Goal: Task Accomplishment & Management: Manage account settings

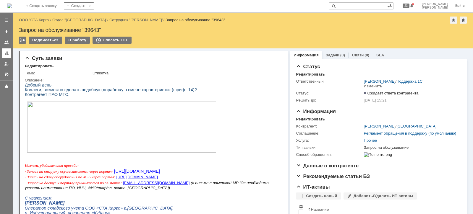
click at [7, 52] on div at bounding box center [6, 53] width 5 height 5
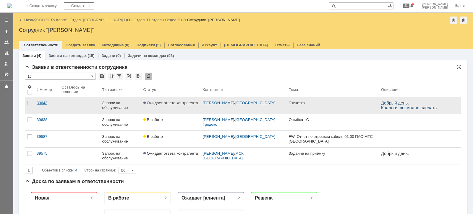
click at [46, 102] on div "39643" at bounding box center [47, 103] width 20 height 5
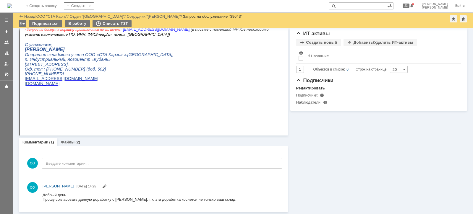
scroll to position [133, 0]
click at [3, 54] on link at bounding box center [6, 52] width 9 height 9
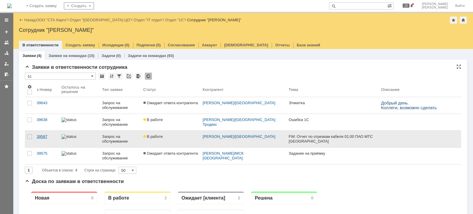
click at [42, 134] on div "39587" at bounding box center [47, 136] width 20 height 5
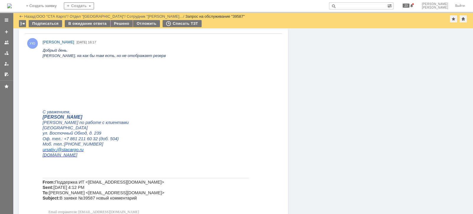
scroll to position [333, 0]
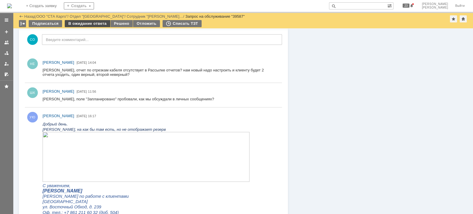
click at [74, 25] on div "В ожидание ответа" at bounding box center [87, 23] width 45 height 7
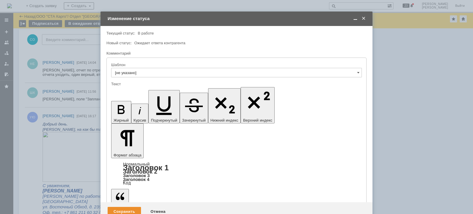
scroll to position [0, 0]
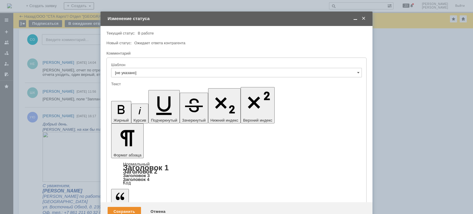
drag, startPoint x: 226, startPoint y: 1634, endPoint x: 255, endPoint y: 1635, distance: 28.1
drag, startPoint x: 177, startPoint y: 1633, endPoint x: 272, endPoint y: 1641, distance: 94.6
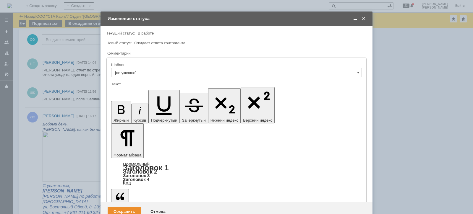
drag, startPoint x: 179, startPoint y: 1632, endPoint x: 257, endPoint y: 1632, distance: 78.0
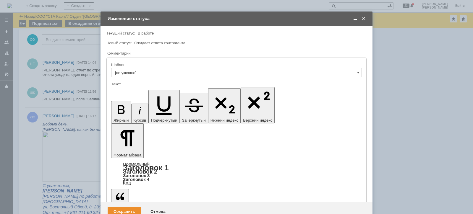
drag, startPoint x: 354, startPoint y: 1643, endPoint x: 112, endPoint y: 1635, distance: 241.9
drag, startPoint x: 141, startPoint y: 1644, endPoint x: 157, endPoint y: 1643, distance: 15.4
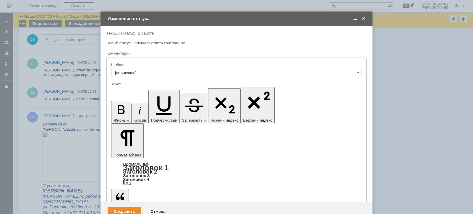
drag, startPoint x: 347, startPoint y: 1641, endPoint x: 109, endPoint y: 1628, distance: 237.7
copy body "Коллеги, Добрый день. Проанализировав, данный отчет, мы приняли решение, что пр…"
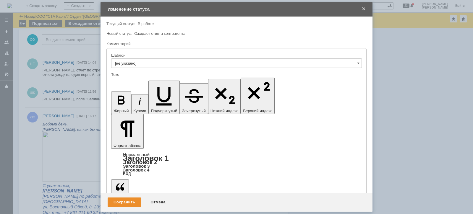
drag, startPoint x: 180, startPoint y: 1675, endPoint x: 95, endPoint y: 1596, distance: 116.1
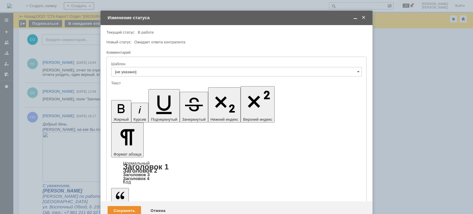
scroll to position [2319, 1]
click at [129, 206] on div "Сохранить" at bounding box center [124, 210] width 33 height 9
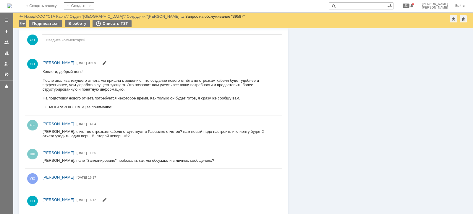
scroll to position [0, 0]
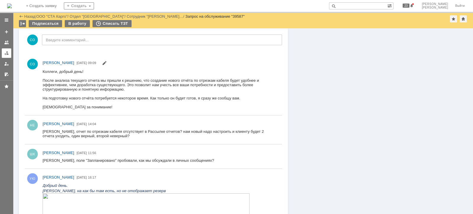
click at [6, 54] on div at bounding box center [6, 53] width 5 height 5
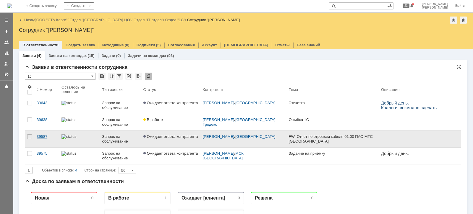
click at [40, 137] on div "39587" at bounding box center [47, 136] width 20 height 5
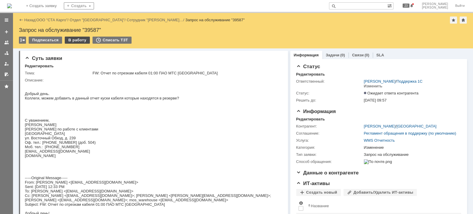
click at [79, 42] on div "В работу" at bounding box center [77, 40] width 25 height 7
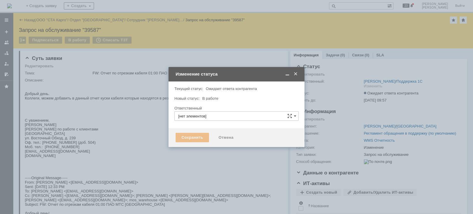
type input "[PERSON_NAME]"
type input "Изменение"
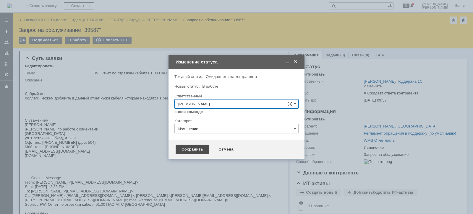
click at [195, 149] on div "Сохранить" at bounding box center [192, 149] width 33 height 9
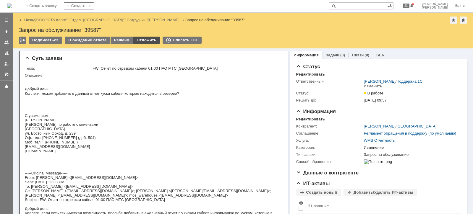
click at [137, 40] on div "Отложить" at bounding box center [146, 40] width 27 height 7
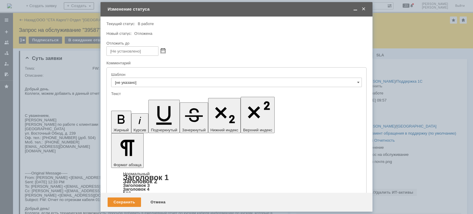
click at [162, 51] on span at bounding box center [163, 51] width 4 height 4
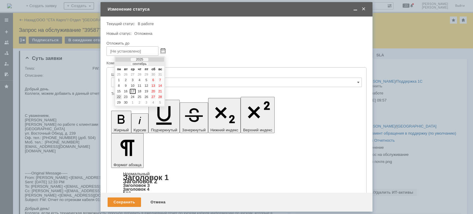
click at [119, 96] on div "22" at bounding box center [119, 97] width 6 height 5
type input "[DATE] 09:09"
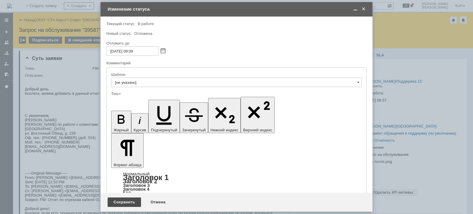
click at [134, 204] on div "Сохранить" at bounding box center [124, 202] width 33 height 9
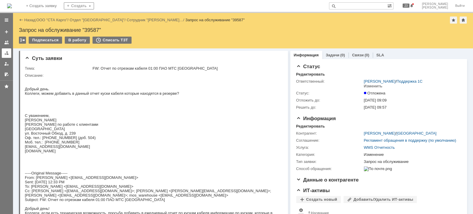
click at [7, 53] on div at bounding box center [6, 53] width 5 height 5
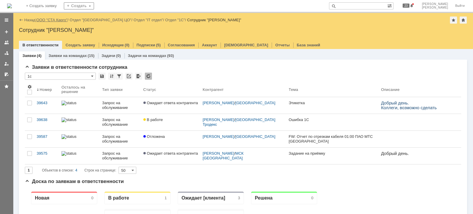
click at [51, 20] on link "ООО "СТА Карго"" at bounding box center [51, 20] width 31 height 4
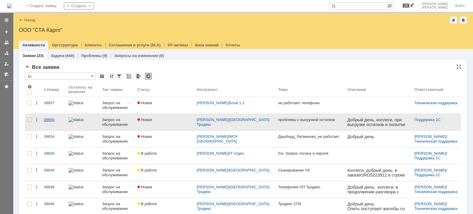
click at [51, 116] on link "39656" at bounding box center [53, 122] width 25 height 17
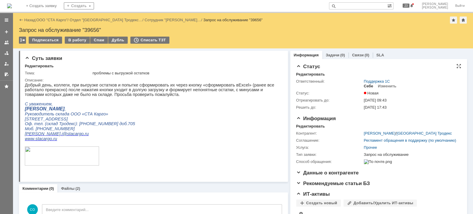
click at [368, 85] on div "Себе" at bounding box center [368, 86] width 9 height 5
click at [76, 40] on div "В работу" at bounding box center [77, 40] width 25 height 7
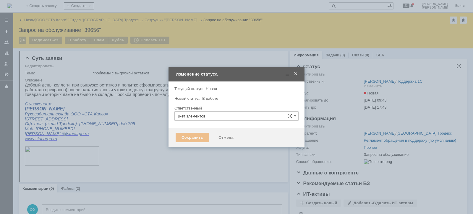
type input "[PERSON_NAME]"
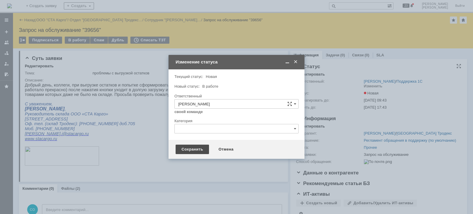
click at [190, 151] on div "Сохранить" at bounding box center [192, 149] width 33 height 9
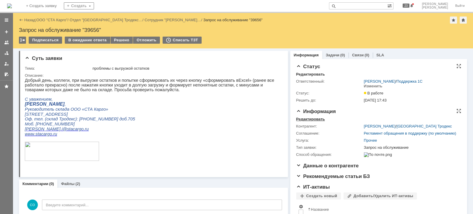
click at [319, 118] on div "Редактировать" at bounding box center [310, 119] width 29 height 5
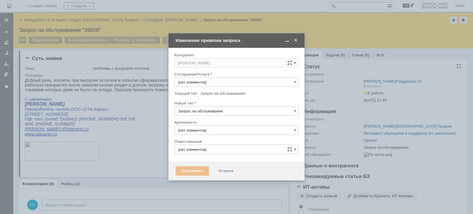
type input "[PERSON_NAME]"
type input "Прочее"
type input "3. Низкая"
type input "[не указано]"
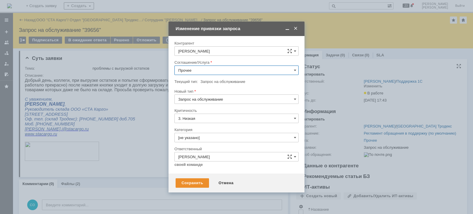
click at [208, 69] on input "Прочее" at bounding box center [236, 70] width 124 height 9
click at [226, 132] on div "WMS Отчетность" at bounding box center [237, 136] width 124 height 9
type input "WMS Отчетность"
click at [221, 120] on input "3. Низкая" at bounding box center [236, 118] width 124 height 9
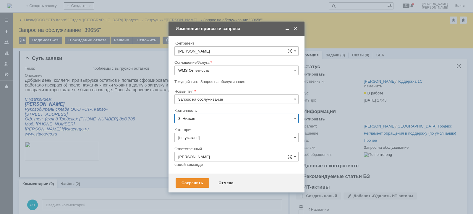
click at [223, 108] on div at bounding box center [236, 106] width 124 height 4
type input "3. Низкая"
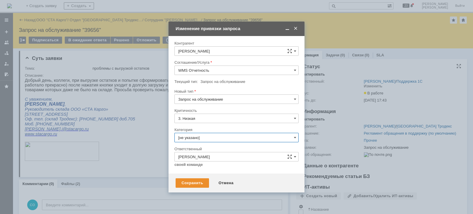
click at [213, 137] on input "[не указано]" at bounding box center [236, 137] width 124 height 9
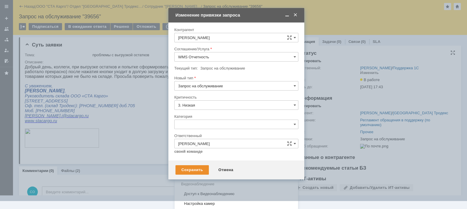
click at [218, 162] on span "Консультация пользователя" at bounding box center [236, 164] width 116 height 5
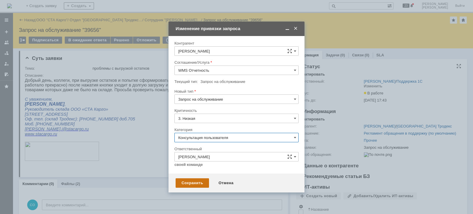
type input "Консультация пользователя"
click at [191, 183] on div "Сохранить" at bounding box center [192, 183] width 33 height 9
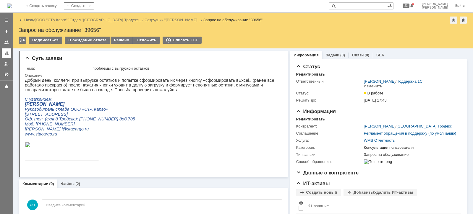
click at [6, 53] on div at bounding box center [6, 53] width 5 height 5
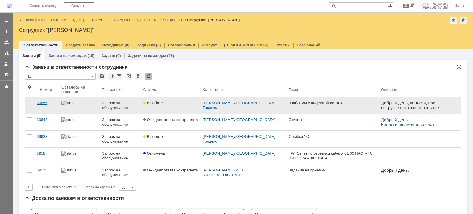
click at [55, 101] on div "39656" at bounding box center [47, 103] width 20 height 5
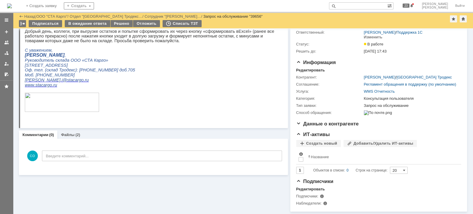
scroll to position [4, 0]
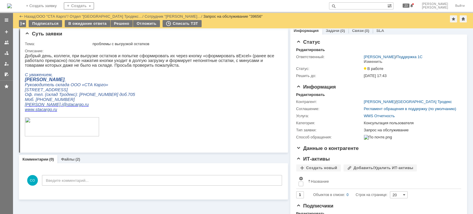
drag, startPoint x: 74, startPoint y: 157, endPoint x: 112, endPoint y: 161, distance: 39.0
click at [74, 157] on div "Файлы (2)" at bounding box center [70, 159] width 26 height 9
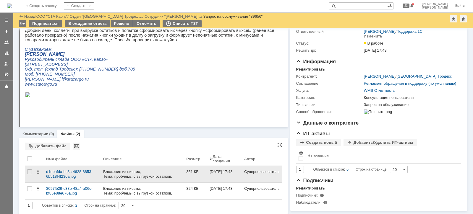
scroll to position [41, 0]
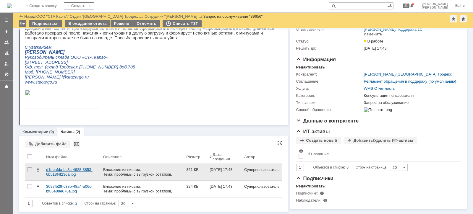
click at [74, 168] on div "d1dbafda-bc8c-4628-8853-6b518f4f236a.jpg" at bounding box center [72, 172] width 52 height 9
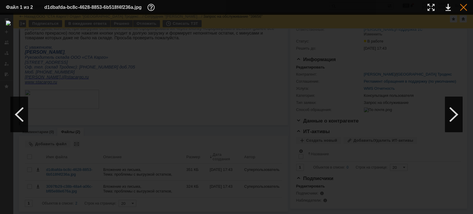
drag, startPoint x: 468, startPoint y: 7, endPoint x: 464, endPoint y: 8, distance: 4.4
click at [469, 7] on table "Файл 1 из 2 d1dbafda-bc8c-4628-8853-6b518f4f236a.jpg" at bounding box center [236, 7] width 473 height 15
click at [463, 8] on div at bounding box center [463, 7] width 7 height 7
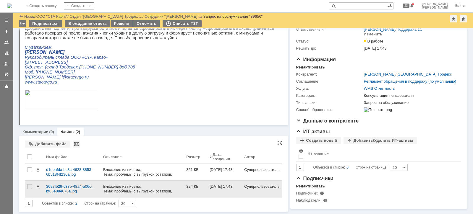
click at [72, 184] on div "3097fb29-c38b-48a4-a06c-bf85e88e676a.jpg" at bounding box center [72, 188] width 52 height 9
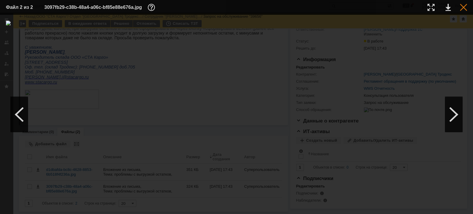
click at [463, 8] on div at bounding box center [463, 7] width 7 height 7
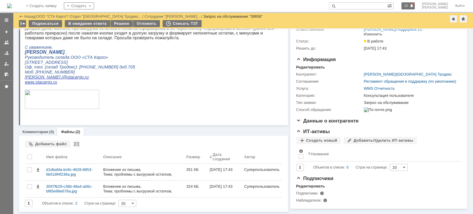
click at [414, 6] on span at bounding box center [412, 6] width 4 height 4
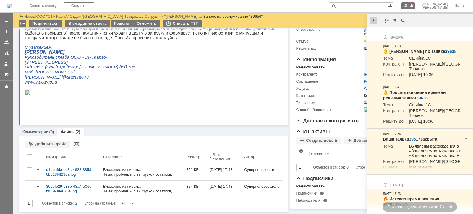
click at [374, 20] on div at bounding box center [373, 20] width 7 height 7
click at [382, 35] on div "Отметить уведомления прочитанными" at bounding box center [414, 36] width 79 height 4
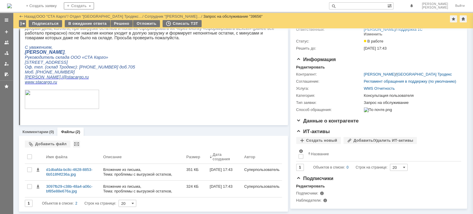
click at [300, 9] on div "На домашнюю + Создать заявку Создать [PERSON_NAME]" at bounding box center [236, 6] width 473 height 13
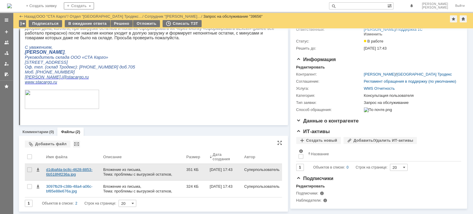
click at [64, 168] on div "d1dbafda-bc8c-4628-8853-6b518f4f236a.jpg" at bounding box center [72, 172] width 52 height 9
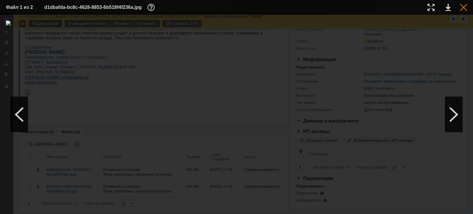
click at [463, 8] on div at bounding box center [463, 7] width 7 height 7
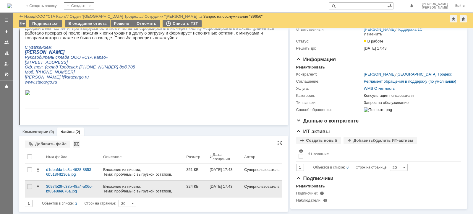
click at [77, 184] on div "3097fb29-c38b-48a4-a06c-bf85e88e676a.jpg" at bounding box center [72, 188] width 52 height 9
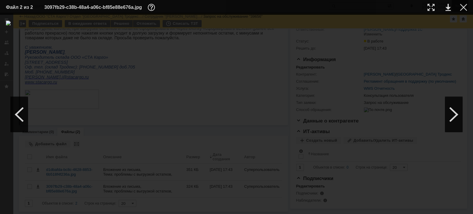
click at [466, 5] on div at bounding box center [463, 7] width 7 height 7
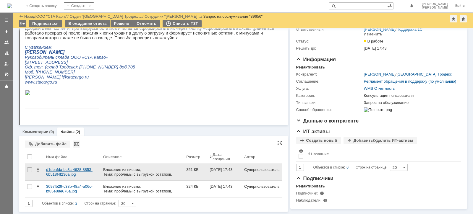
click at [55, 168] on div "d1dbafda-bc8c-4628-8853-6b518f4f236a.jpg" at bounding box center [72, 172] width 52 height 9
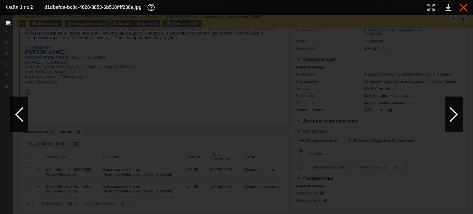
click at [464, 7] on div at bounding box center [463, 7] width 7 height 7
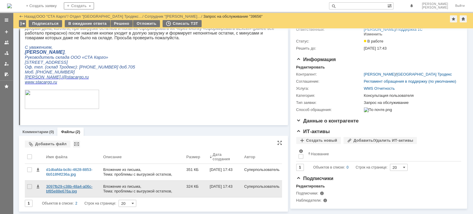
click at [64, 184] on div "3097fb29-c38b-48a4-a06c-bf85e88e676a.jpg" at bounding box center [72, 188] width 52 height 9
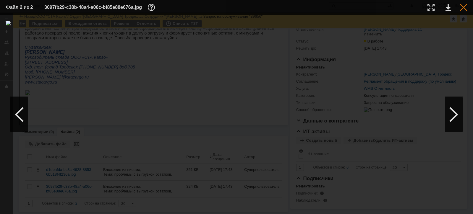
click at [461, 9] on div at bounding box center [463, 7] width 7 height 7
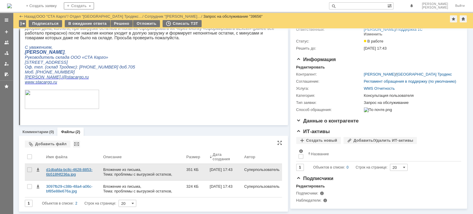
click at [56, 168] on div "d1dbafda-bc8c-4628-8853-6b518f4f236a.jpg" at bounding box center [72, 172] width 52 height 9
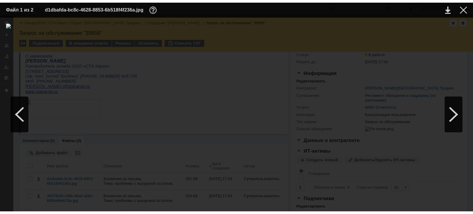
scroll to position [0, 0]
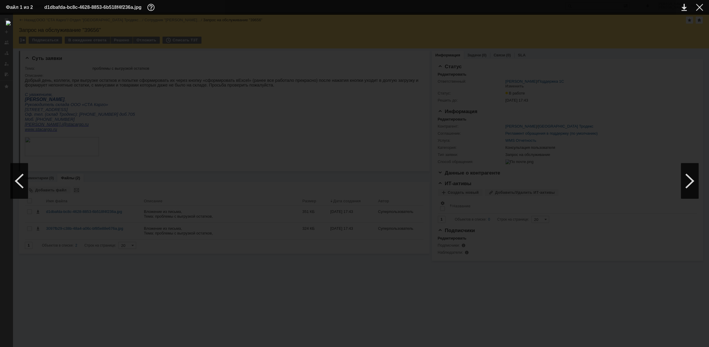
click at [401, 214] on img at bounding box center [355, 181] width 698 height 321
click at [473, 146] on div at bounding box center [355, 181] width 698 height 321
